Goal: Book appointment/travel/reservation

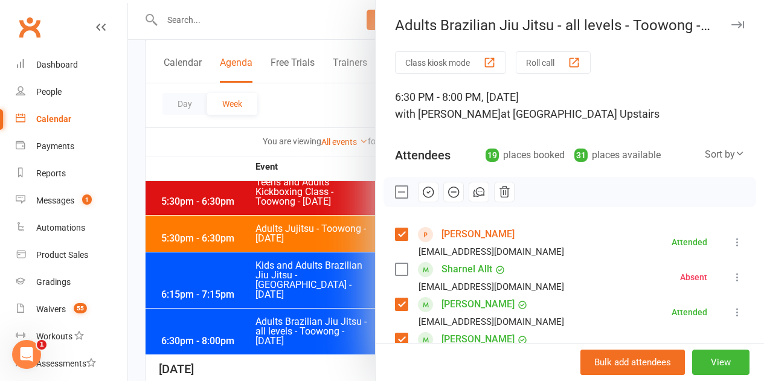
scroll to position [95, 0]
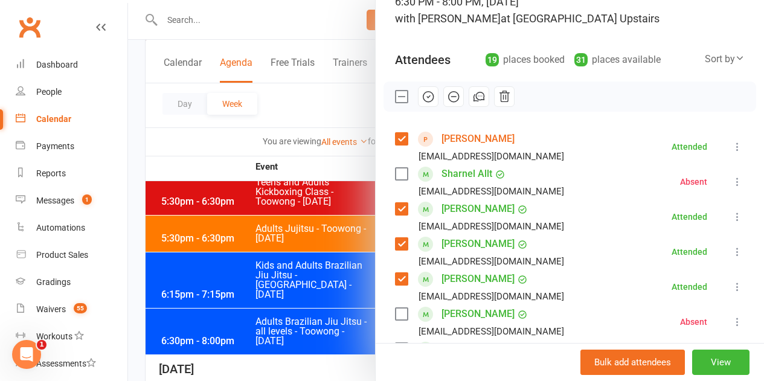
click at [395, 95] on label at bounding box center [401, 97] width 12 height 12
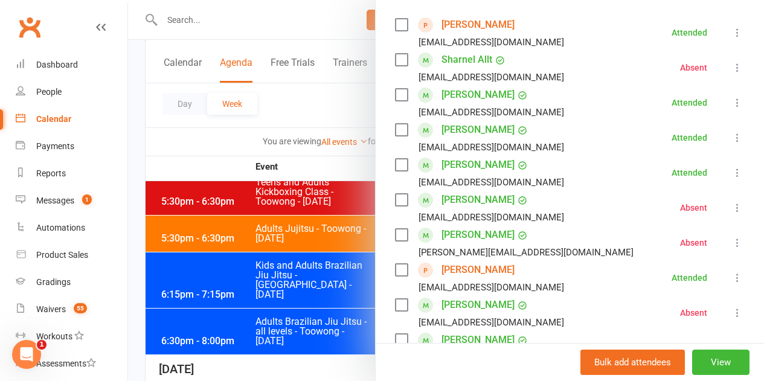
scroll to position [216, 0]
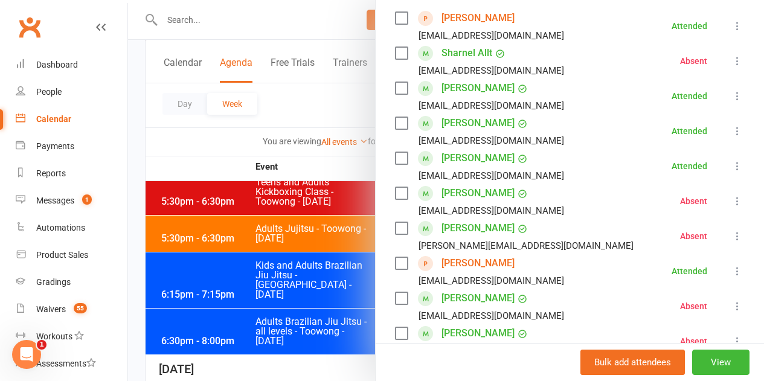
click at [395, 193] on label at bounding box center [401, 193] width 12 height 12
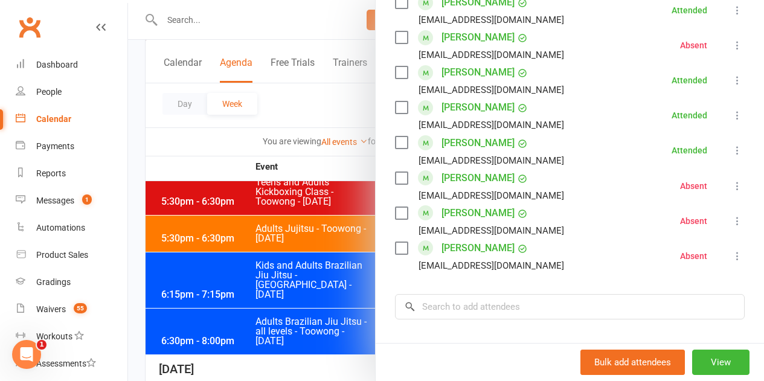
scroll to position [639, 0]
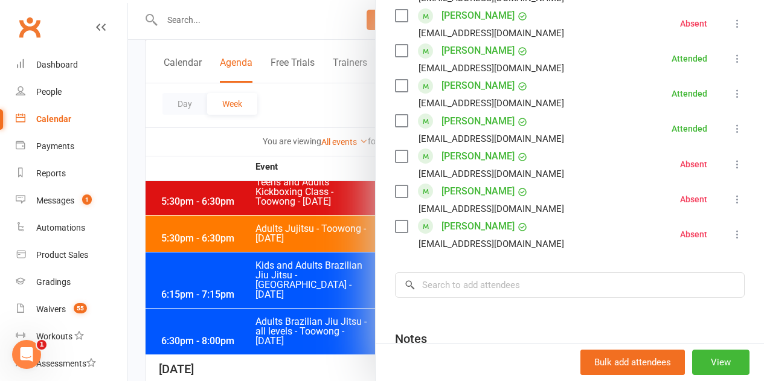
click at [395, 191] on label at bounding box center [401, 191] width 12 height 12
click at [395, 225] on label at bounding box center [401, 226] width 12 height 12
click at [439, 292] on input "search" at bounding box center [570, 284] width 350 height 25
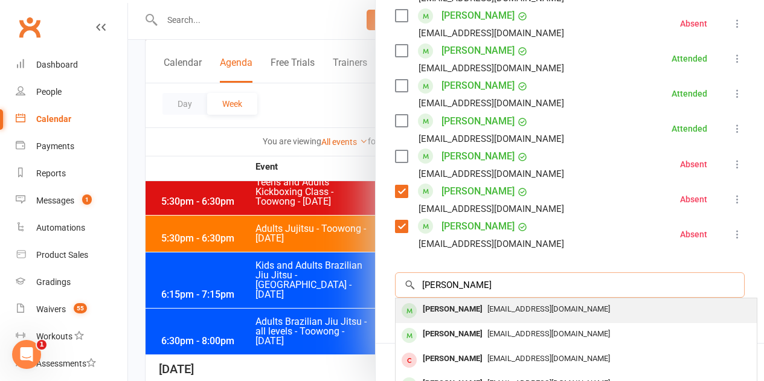
type input "[PERSON_NAME]"
click at [438, 310] on div "[PERSON_NAME]" at bounding box center [452, 310] width 69 height 18
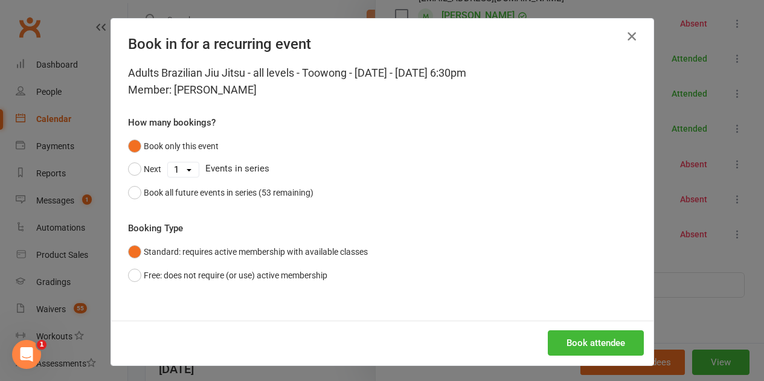
click at [629, 33] on icon "button" at bounding box center [631, 36] width 14 height 14
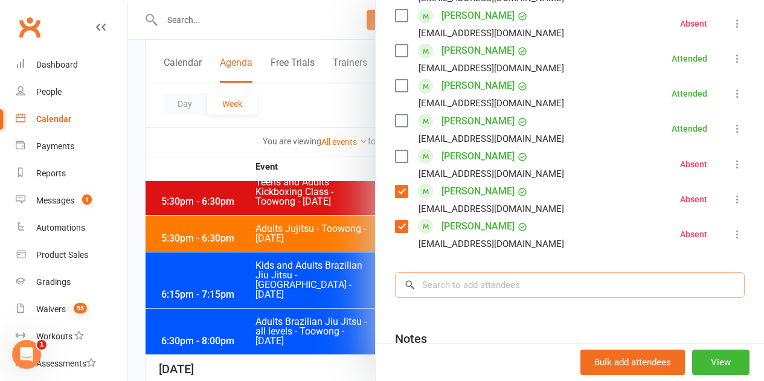
click at [482, 289] on input "search" at bounding box center [570, 284] width 350 height 25
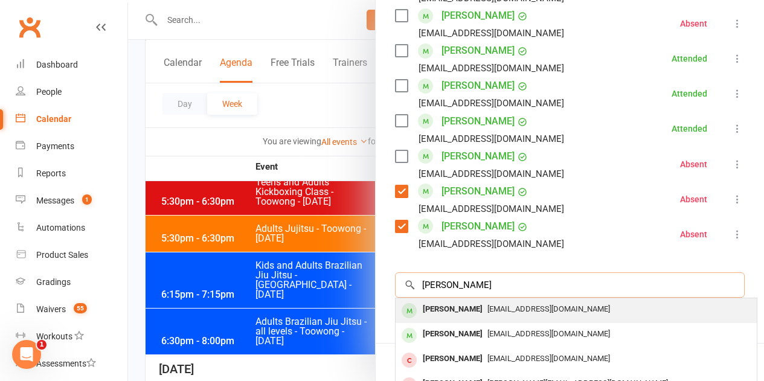
type input "[PERSON_NAME]"
click at [487, 309] on span "[EMAIL_ADDRESS][DOMAIN_NAME]" at bounding box center [548, 308] width 123 height 9
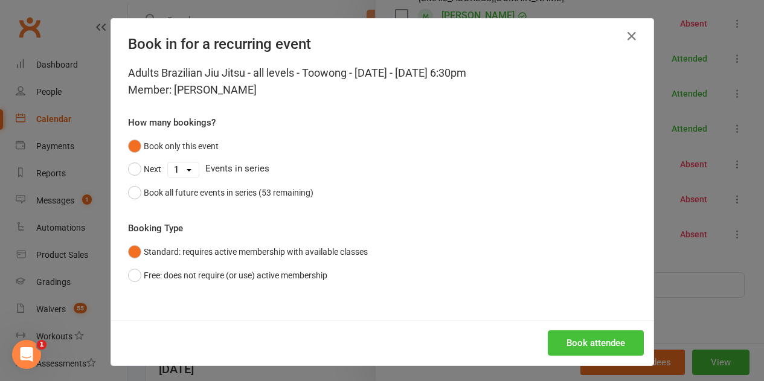
click at [589, 338] on button "Book attendee" at bounding box center [596, 342] width 96 height 25
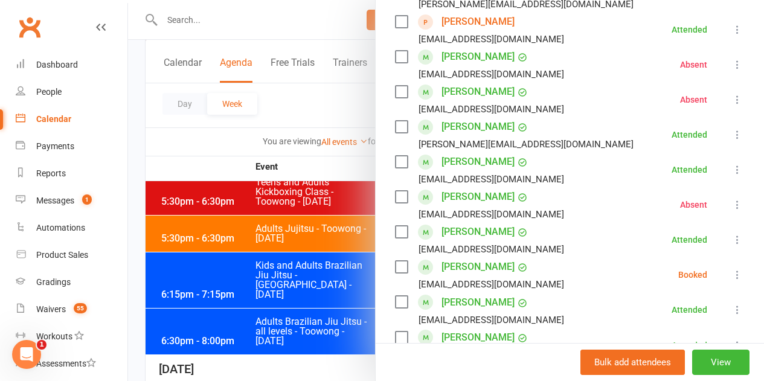
scroll to position [518, 0]
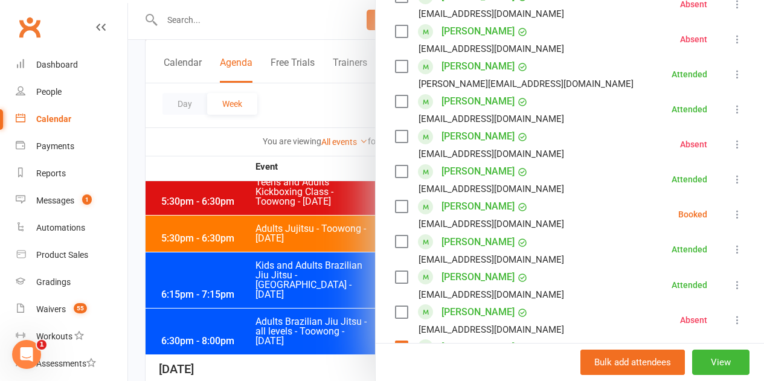
click at [395, 208] on label at bounding box center [401, 206] width 12 height 12
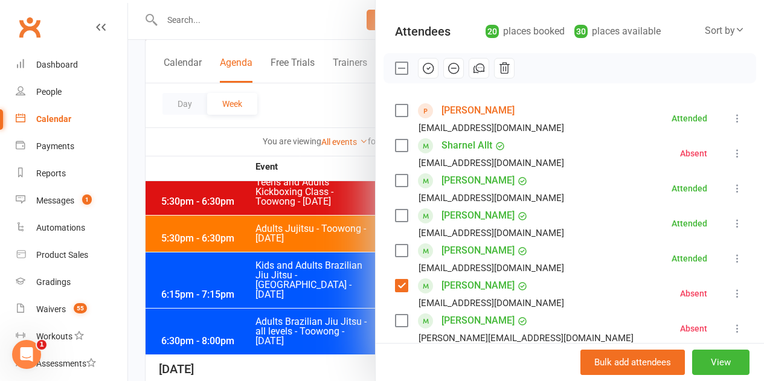
scroll to position [35, 0]
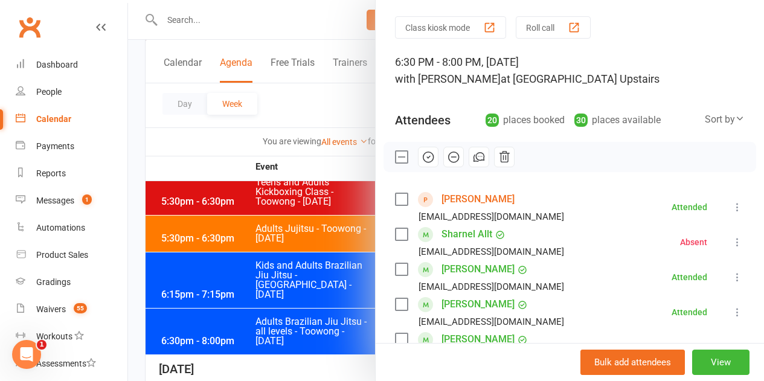
click at [421, 159] on icon "button" at bounding box center [427, 156] width 13 height 13
click at [395, 155] on label at bounding box center [401, 157] width 12 height 12
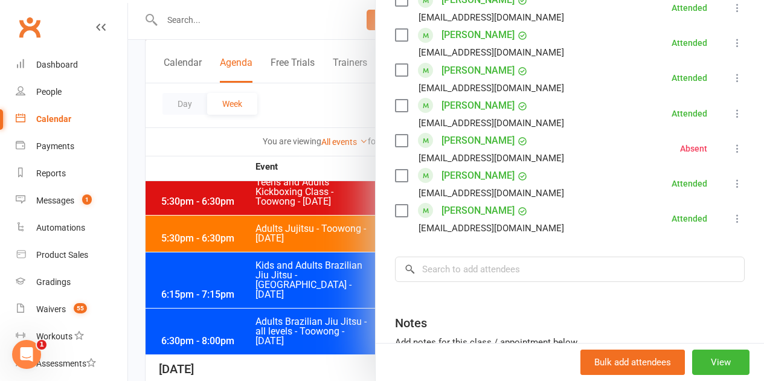
scroll to position [699, 0]
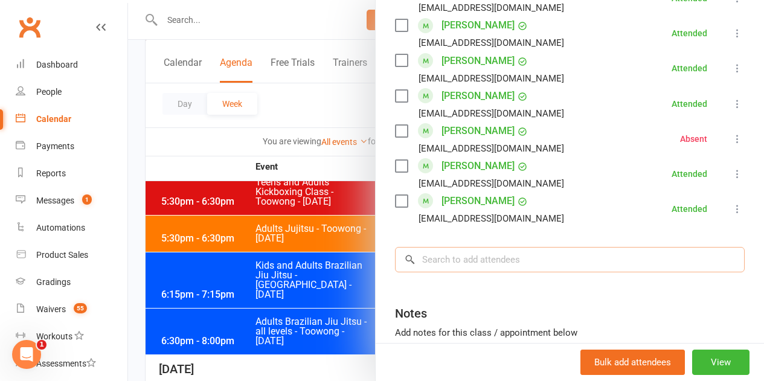
click at [511, 252] on input "search" at bounding box center [570, 259] width 350 height 25
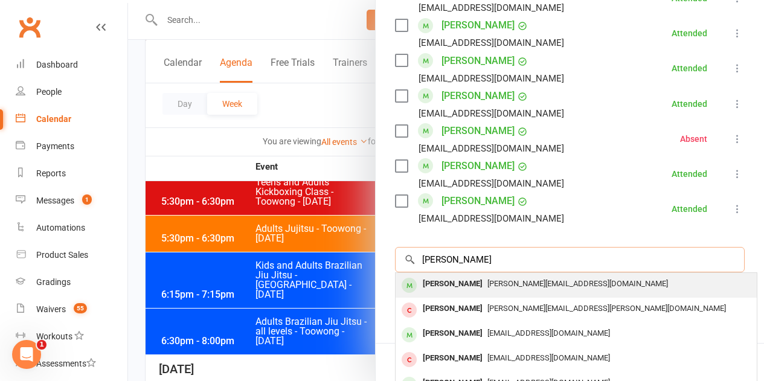
type input "[PERSON_NAME]"
click at [461, 287] on div "[PERSON_NAME]" at bounding box center [452, 284] width 69 height 18
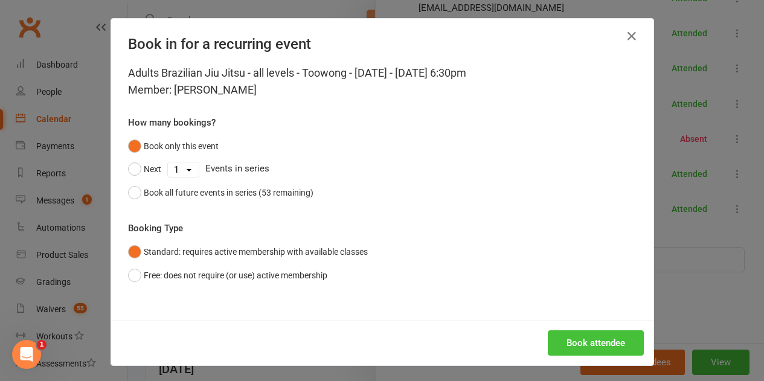
click at [549, 338] on button "Book attendee" at bounding box center [596, 342] width 96 height 25
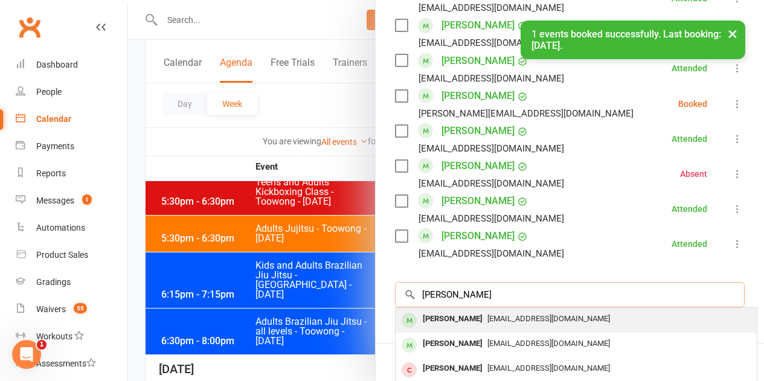
type input "[PERSON_NAME]"
click at [457, 318] on div "[PERSON_NAME]" at bounding box center [452, 319] width 69 height 18
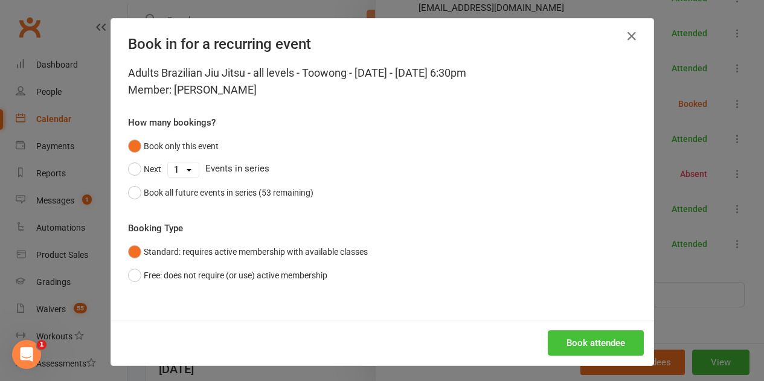
click at [558, 345] on button "Book attendee" at bounding box center [596, 342] width 96 height 25
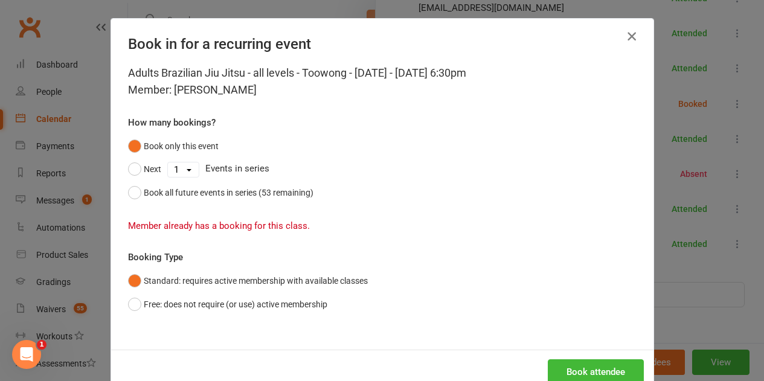
click at [626, 39] on icon "button" at bounding box center [631, 36] width 14 height 14
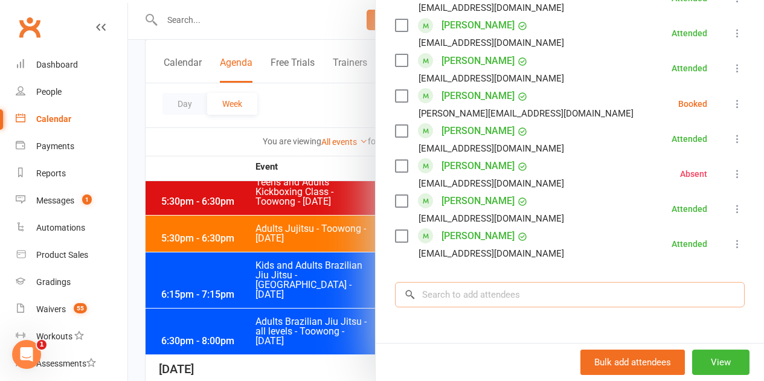
click at [506, 296] on input "search" at bounding box center [570, 294] width 350 height 25
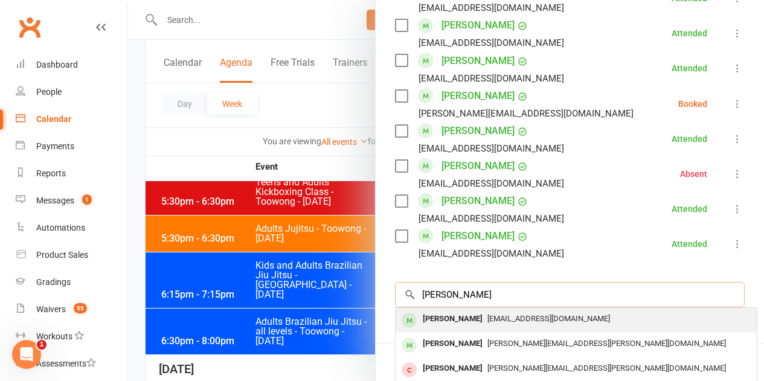
type input "[PERSON_NAME]"
click at [462, 321] on div "[PERSON_NAME]" at bounding box center [452, 319] width 69 height 18
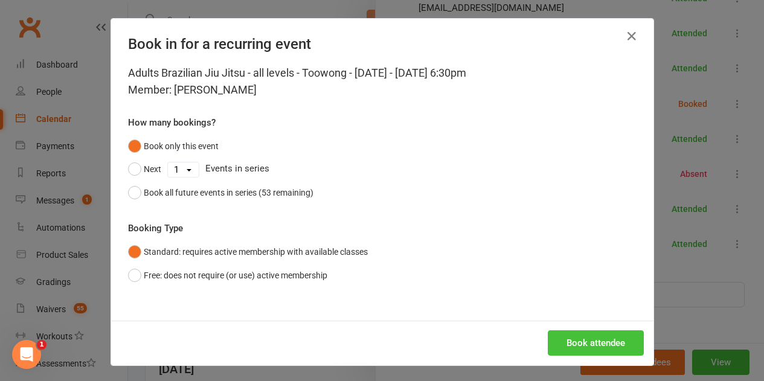
click at [568, 349] on button "Book attendee" at bounding box center [596, 342] width 96 height 25
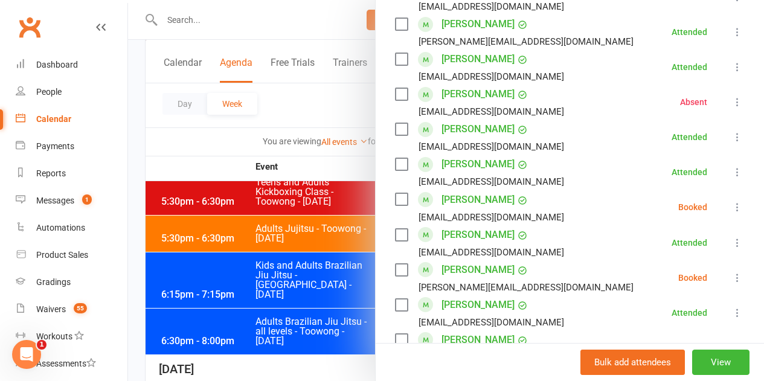
scroll to position [578, 0]
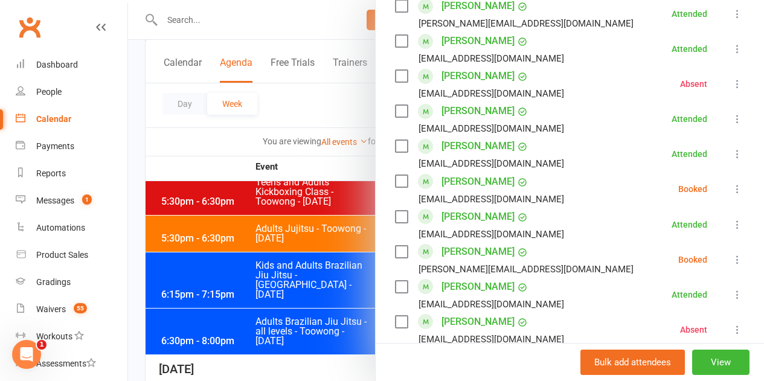
click at [397, 256] on label at bounding box center [401, 252] width 12 height 12
click at [397, 184] on label at bounding box center [401, 181] width 12 height 12
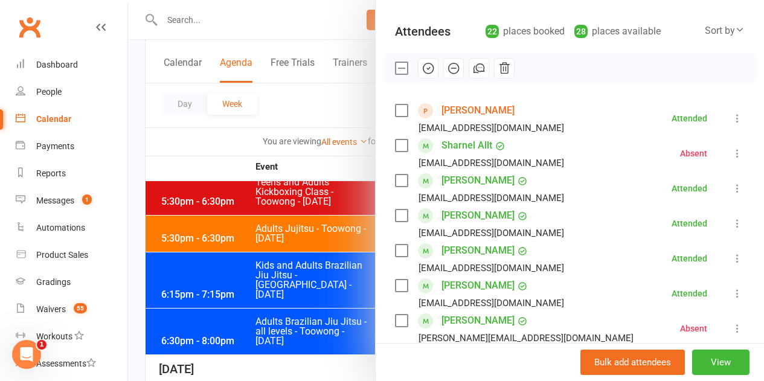
scroll to position [95, 0]
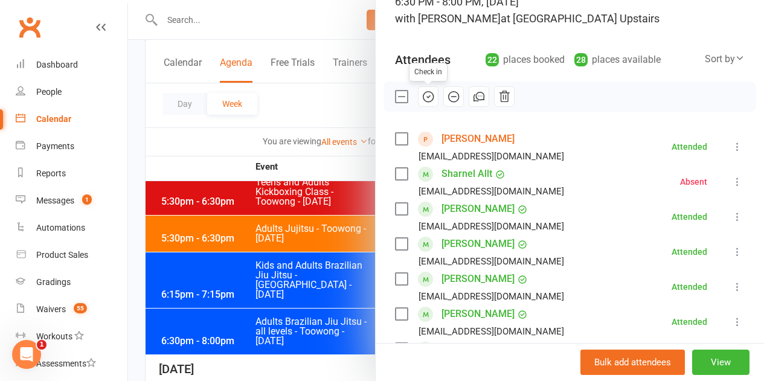
click at [421, 99] on icon "button" at bounding box center [427, 96] width 13 height 13
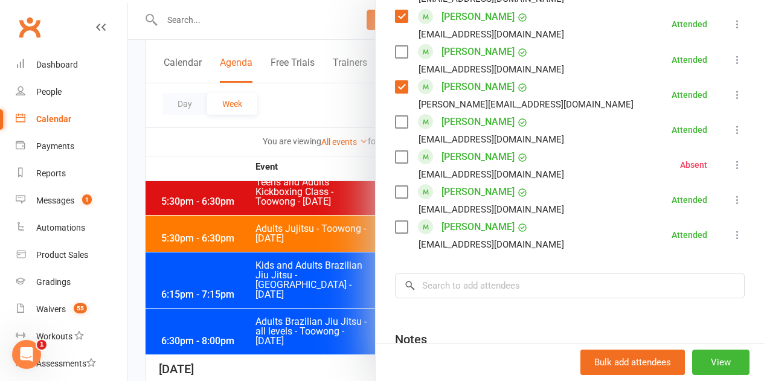
scroll to position [820, 0]
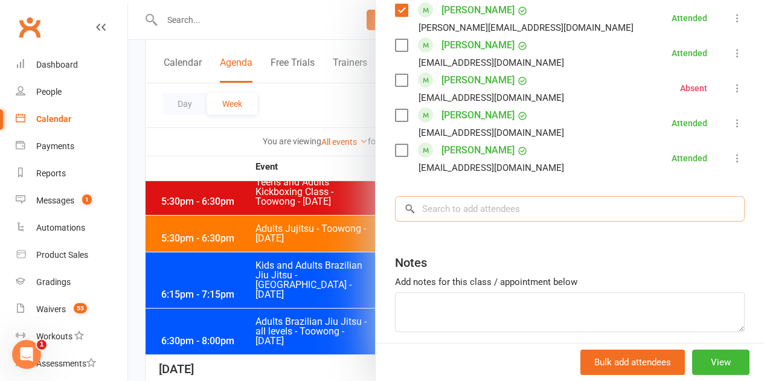
click at [509, 215] on input "search" at bounding box center [570, 208] width 350 height 25
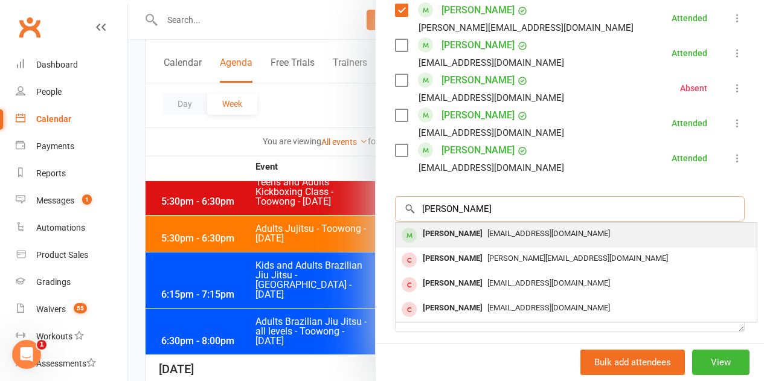
type input "[PERSON_NAME]"
click at [456, 232] on div "[PERSON_NAME]" at bounding box center [452, 234] width 69 height 18
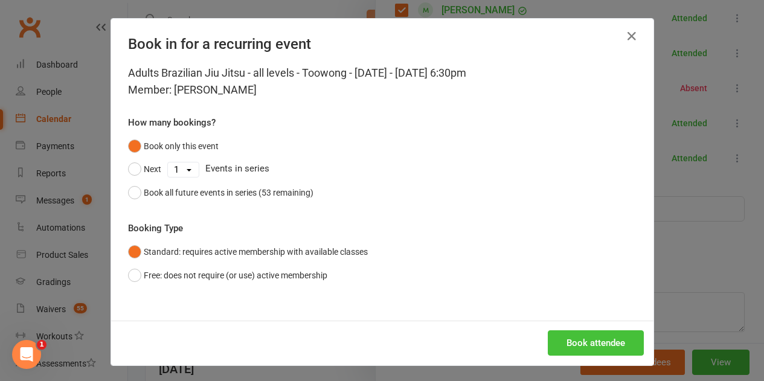
click at [592, 338] on button "Book attendee" at bounding box center [596, 342] width 96 height 25
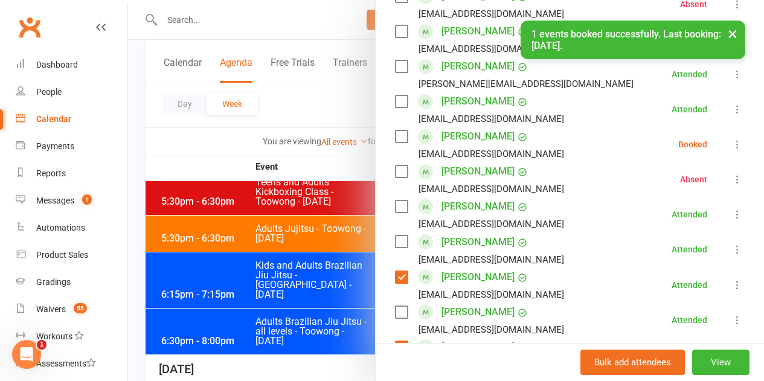
scroll to position [493, 0]
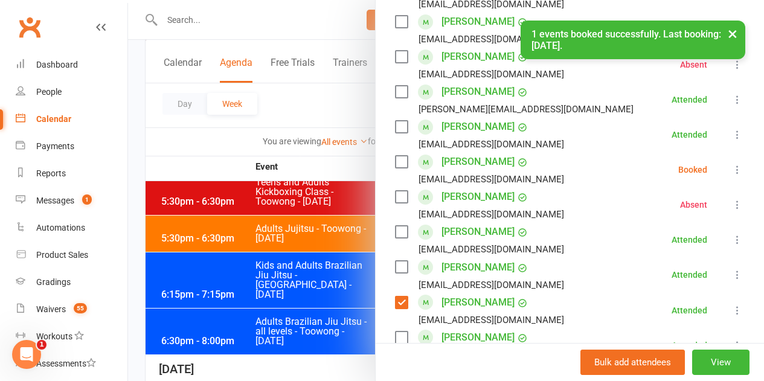
click at [397, 156] on label at bounding box center [401, 162] width 12 height 12
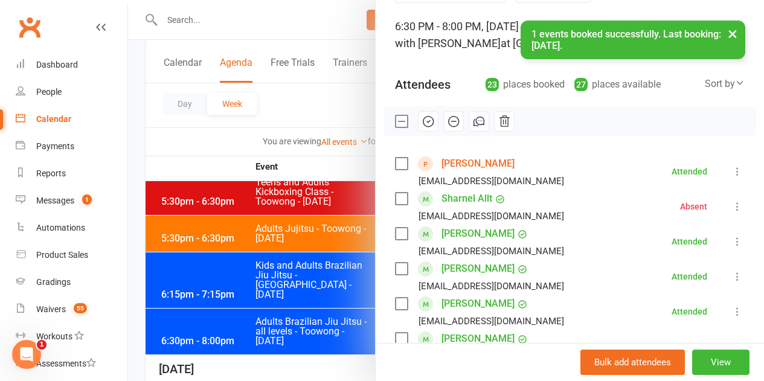
scroll to position [70, 0]
click at [421, 124] on icon "button" at bounding box center [427, 121] width 13 height 13
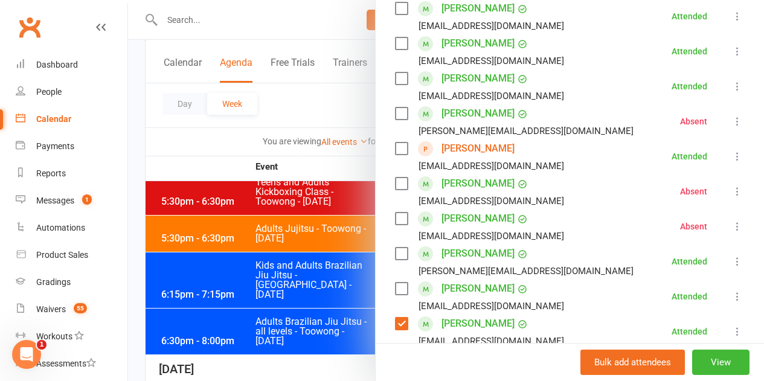
scroll to position [372, 0]
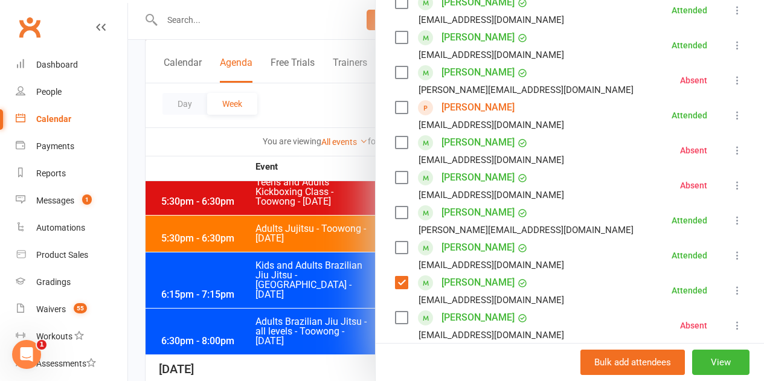
click at [395, 142] on label at bounding box center [401, 142] width 12 height 12
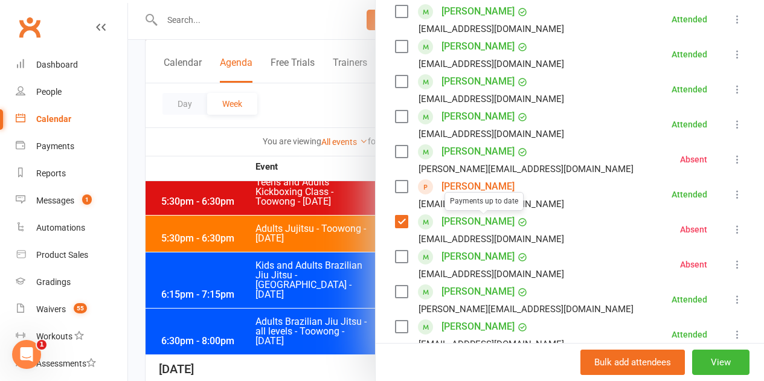
scroll to position [70, 0]
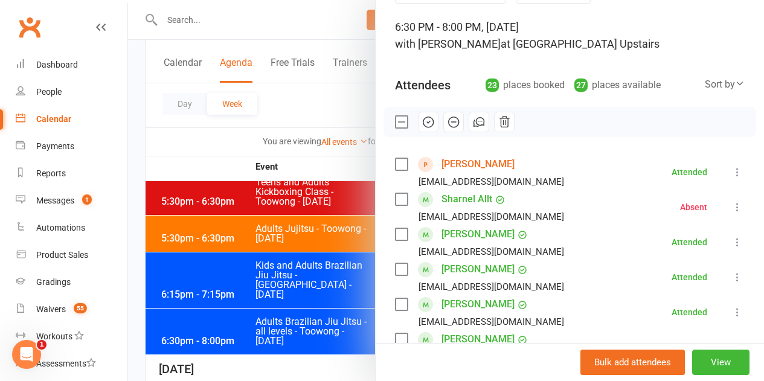
click at [428, 121] on icon "button" at bounding box center [429, 122] width 2 height 2
click at [395, 118] on label at bounding box center [401, 122] width 12 height 12
click at [395, 120] on label at bounding box center [401, 122] width 12 height 12
click at [396, 162] on label at bounding box center [401, 164] width 12 height 12
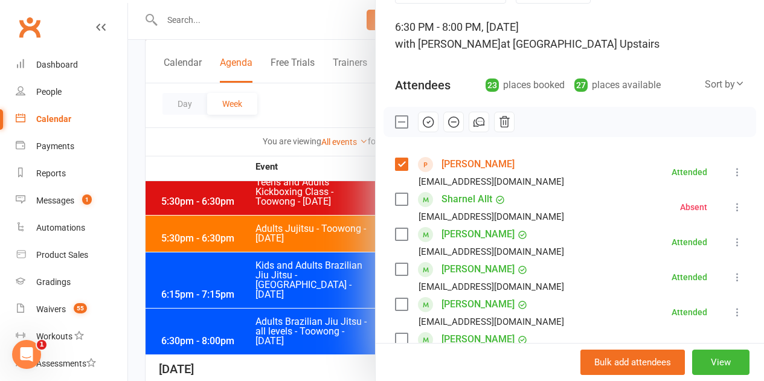
click at [396, 231] on label at bounding box center [401, 234] width 12 height 12
click at [395, 267] on label at bounding box center [401, 269] width 12 height 12
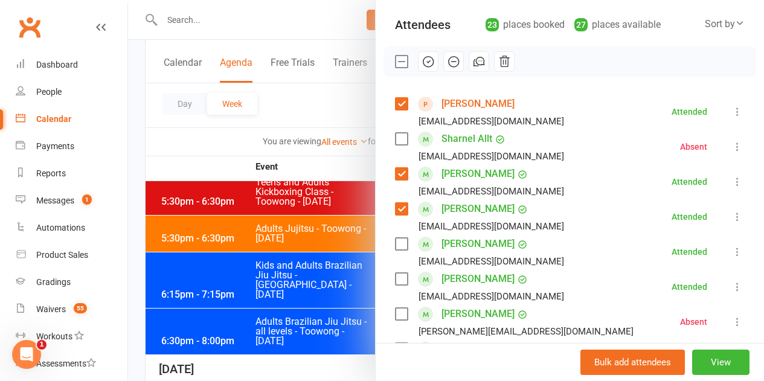
click at [395, 245] on label at bounding box center [401, 244] width 12 height 12
click at [395, 277] on label at bounding box center [401, 279] width 12 height 12
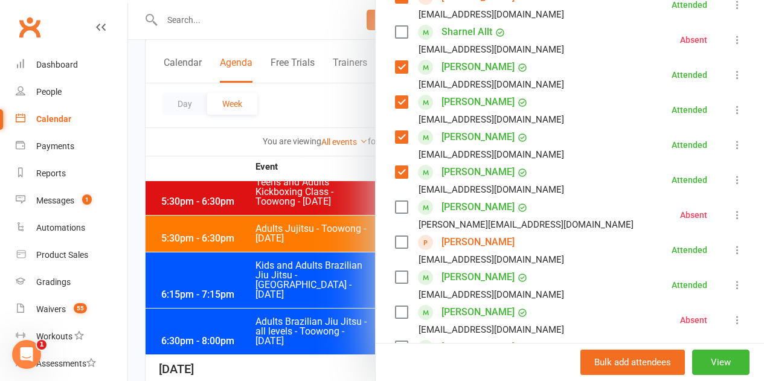
scroll to position [251, 0]
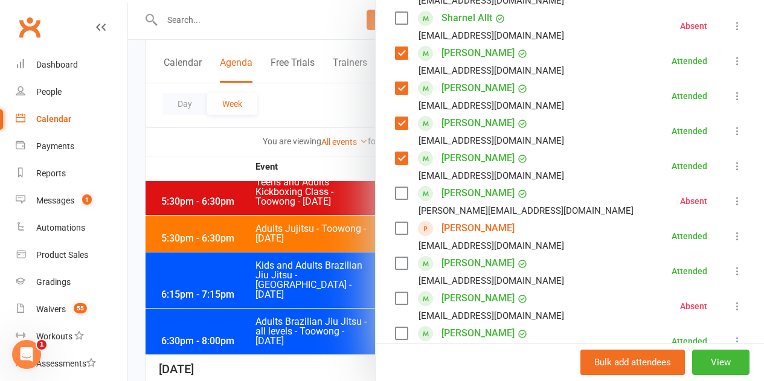
click at [395, 232] on label at bounding box center [401, 228] width 12 height 12
click at [395, 265] on label at bounding box center [401, 263] width 12 height 12
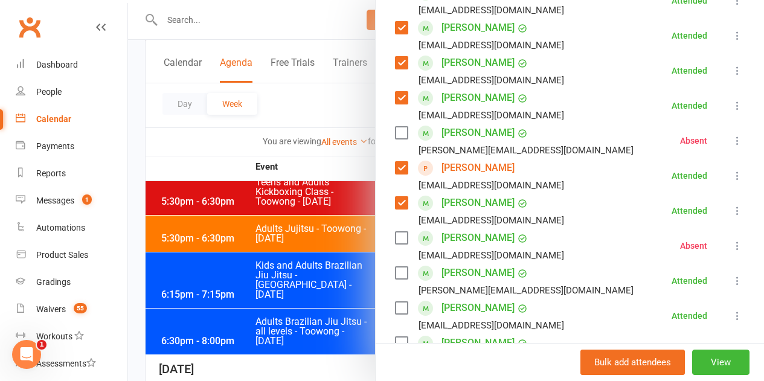
scroll to position [372, 0]
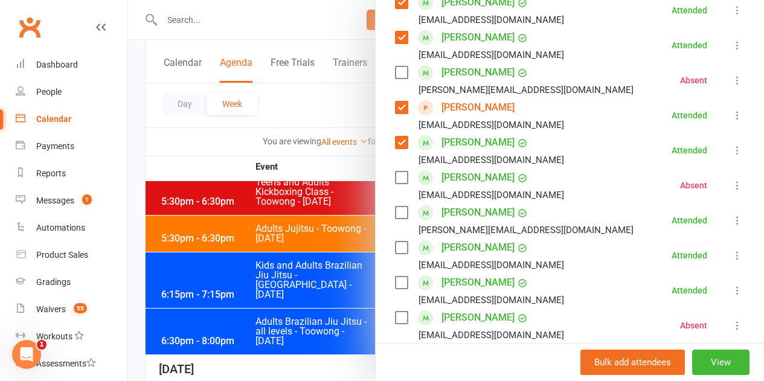
click at [395, 217] on label at bounding box center [401, 212] width 12 height 12
click at [395, 249] on label at bounding box center [401, 248] width 12 height 12
click at [398, 277] on label at bounding box center [401, 283] width 12 height 12
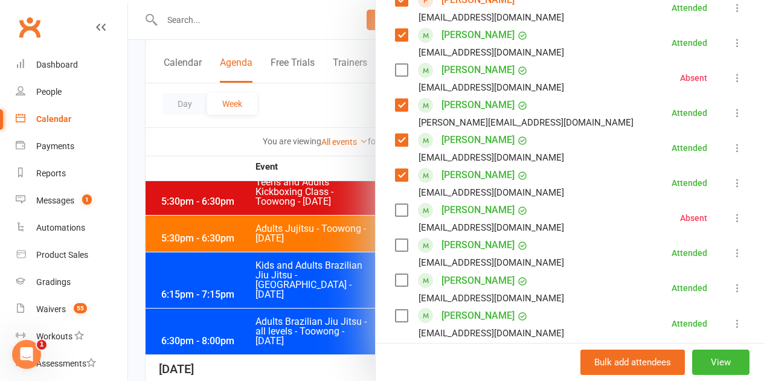
scroll to position [493, 0]
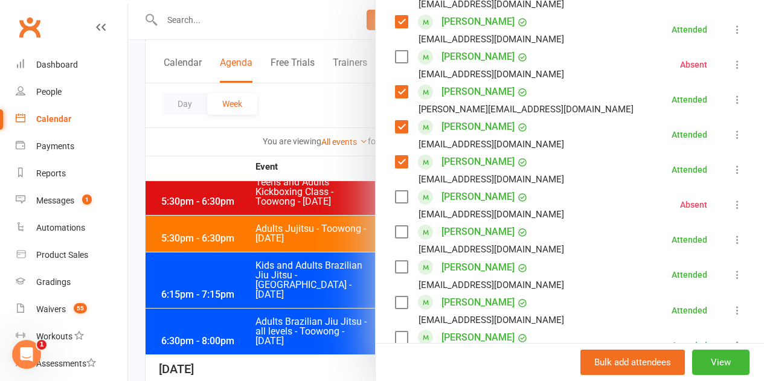
click at [395, 237] on label at bounding box center [401, 232] width 12 height 12
click at [395, 267] on label at bounding box center [401, 267] width 12 height 12
click at [395, 304] on label at bounding box center [401, 302] width 12 height 12
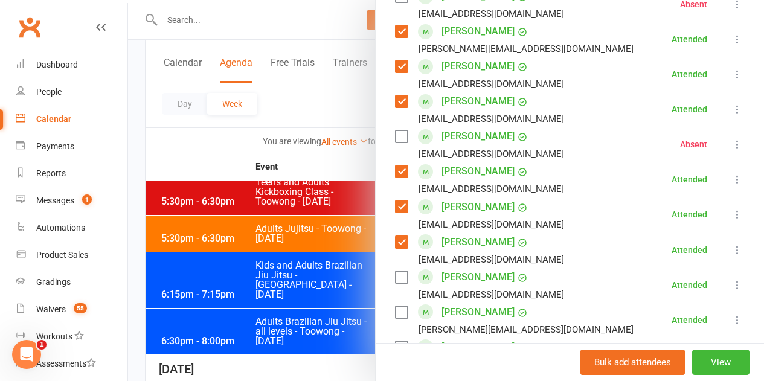
click at [395, 278] on label at bounding box center [401, 277] width 12 height 12
click at [395, 306] on label at bounding box center [401, 312] width 12 height 12
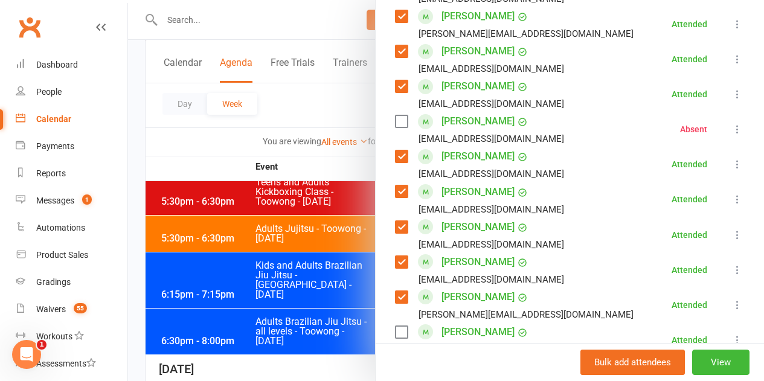
scroll to position [613, 0]
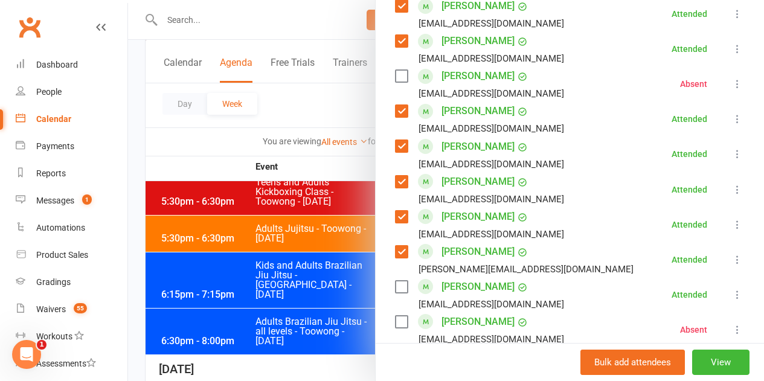
click at [395, 287] on label at bounding box center [401, 287] width 12 height 12
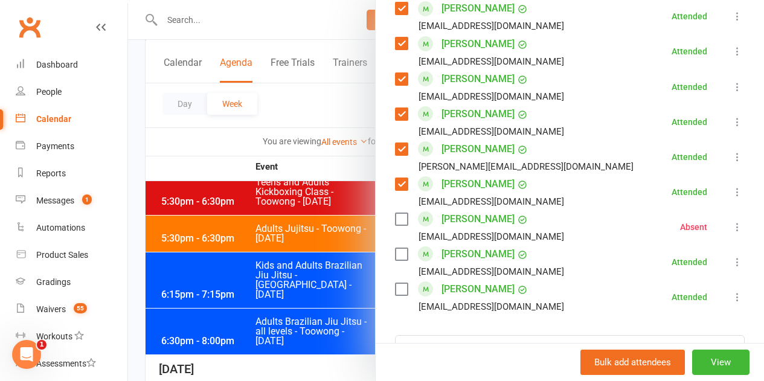
scroll to position [734, 0]
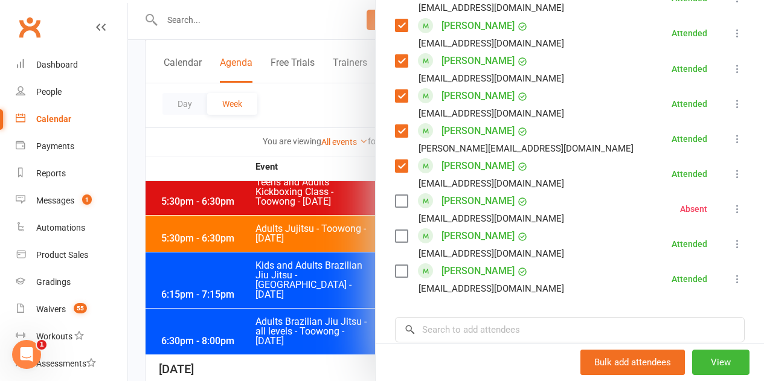
click at [395, 234] on label at bounding box center [401, 236] width 12 height 12
click at [397, 270] on label at bounding box center [401, 271] width 12 height 12
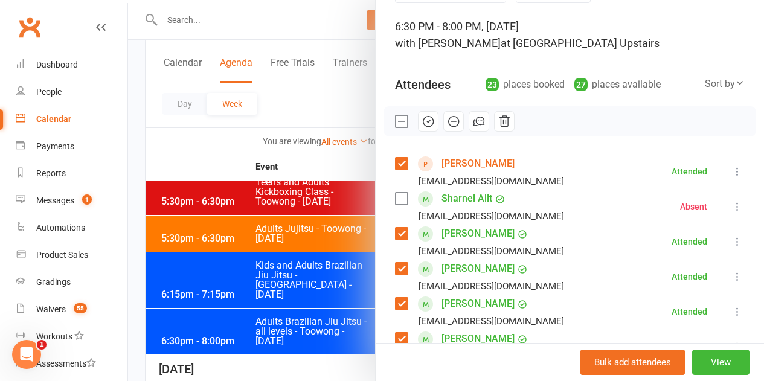
scroll to position [70, 0]
click at [540, 128] on div at bounding box center [569, 122] width 373 height 30
